Goal: Information Seeking & Learning: Learn about a topic

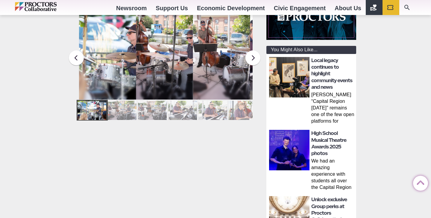
scroll to position [174, 0]
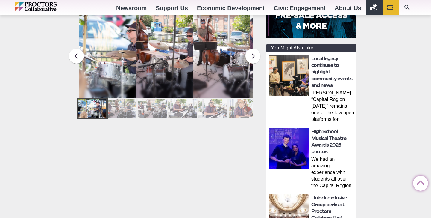
click at [248, 99] on div at bounding box center [243, 108] width 29 height 19
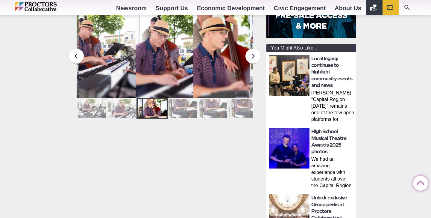
click at [247, 102] on div at bounding box center [243, 108] width 29 height 19
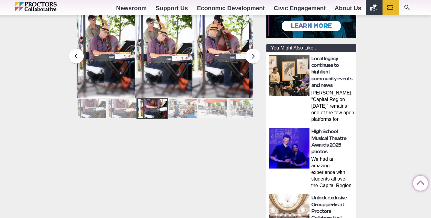
click at [245, 102] on div at bounding box center [243, 108] width 29 height 19
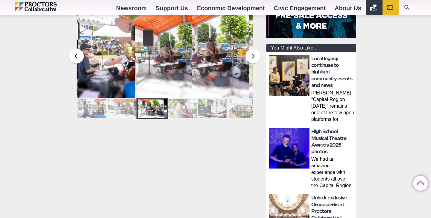
click at [241, 104] on div at bounding box center [243, 108] width 29 height 19
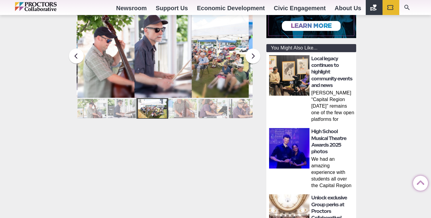
click at [240, 102] on div at bounding box center [243, 108] width 29 height 19
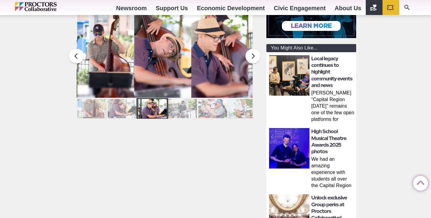
click at [243, 105] on div at bounding box center [243, 108] width 29 height 19
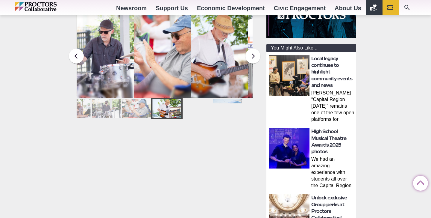
scroll to position [0, 0]
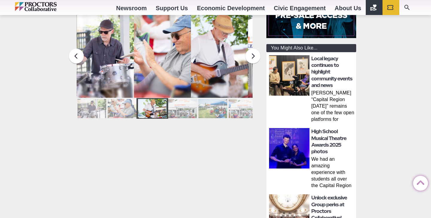
click at [243, 103] on div at bounding box center [243, 108] width 29 height 19
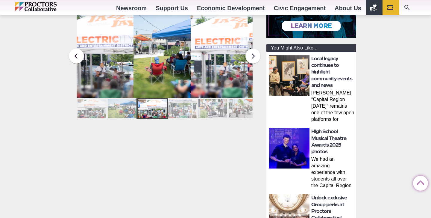
click at [240, 104] on div at bounding box center [243, 108] width 29 height 19
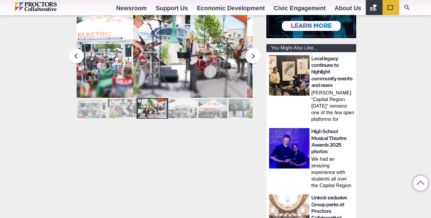
click at [243, 104] on div at bounding box center [243, 108] width 29 height 19
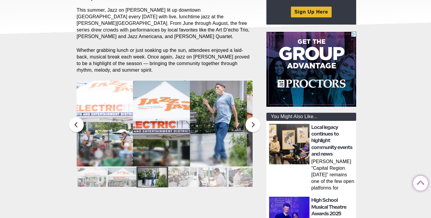
scroll to position [106, 0]
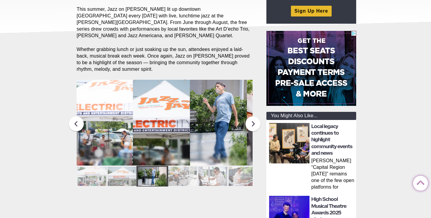
click at [240, 171] on div at bounding box center [243, 175] width 29 height 19
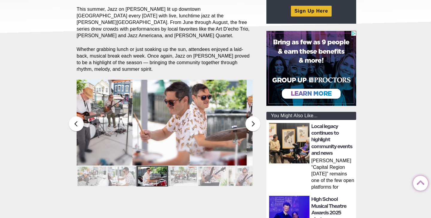
click at [246, 172] on div at bounding box center [243, 175] width 29 height 19
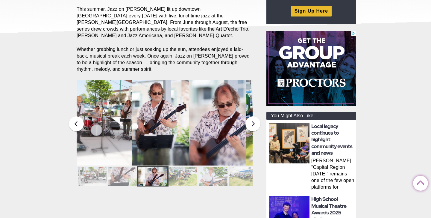
click at [246, 172] on div at bounding box center [243, 175] width 29 height 19
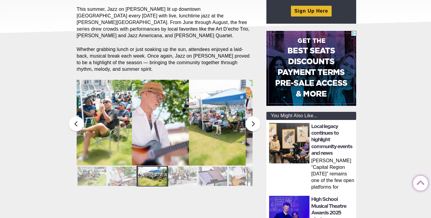
click at [243, 173] on div at bounding box center [243, 175] width 29 height 19
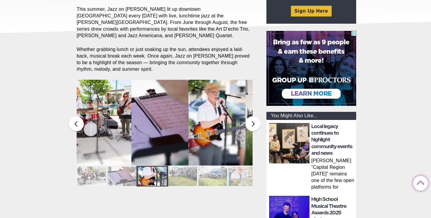
click at [244, 176] on div at bounding box center [243, 175] width 29 height 19
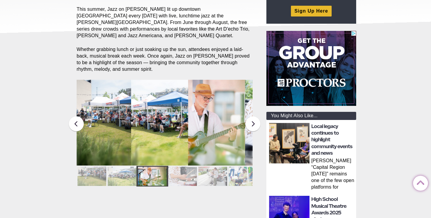
click at [248, 169] on div at bounding box center [243, 175] width 29 height 19
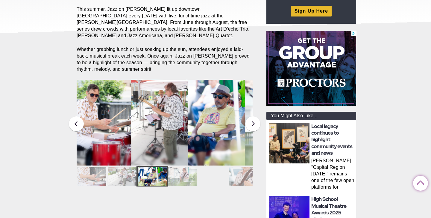
click at [246, 169] on div at bounding box center [243, 175] width 29 height 19
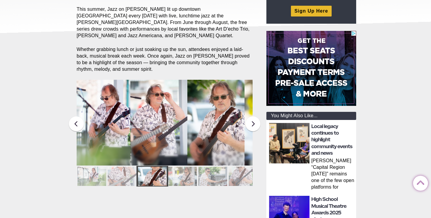
click at [243, 172] on div at bounding box center [243, 175] width 29 height 19
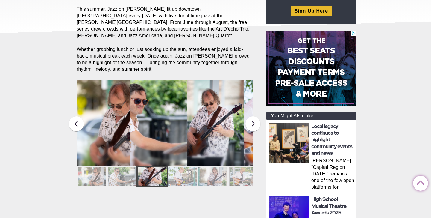
click at [246, 174] on div at bounding box center [243, 175] width 29 height 19
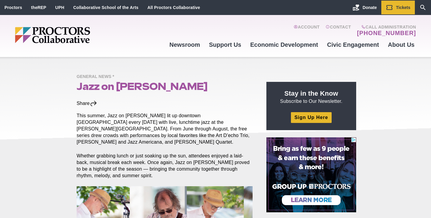
scroll to position [0, 0]
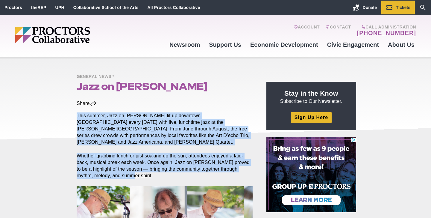
drag, startPoint x: 77, startPoint y: 115, endPoint x: 159, endPoint y: 168, distance: 97.2
click at [159, 168] on section "Share Share on Facebook Share on Twitter/X Copy Link This summer, Jazz on [PERS…" at bounding box center [166, 199] width 188 height 201
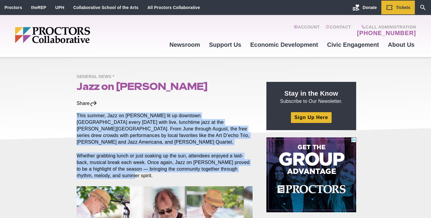
copy section "This summer, Jazz on [PERSON_NAME] lit up downtown [GEOGRAPHIC_DATA] every [DAT…"
